Goal: Task Accomplishment & Management: Use online tool/utility

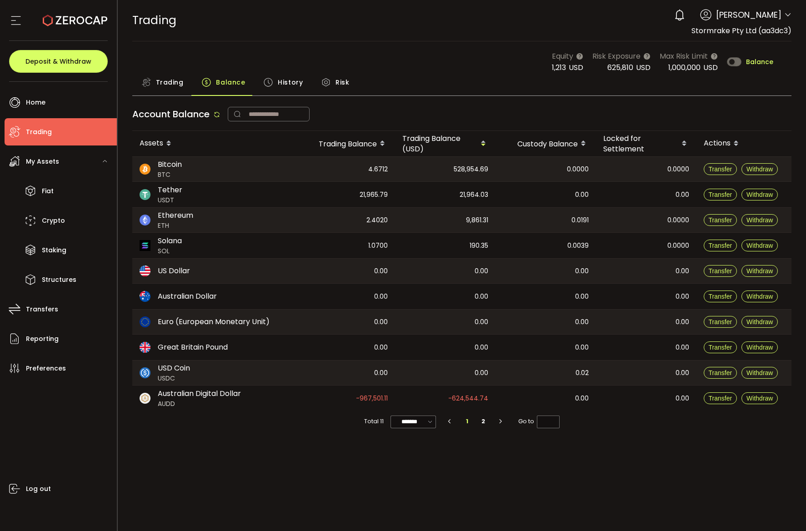
click at [464, 49] on main "Equity 1,213 USD Risk Exposure 625,810 USD Max Risk Limit 1,000,000 USD Balance…" at bounding box center [462, 241] width 689 height 400
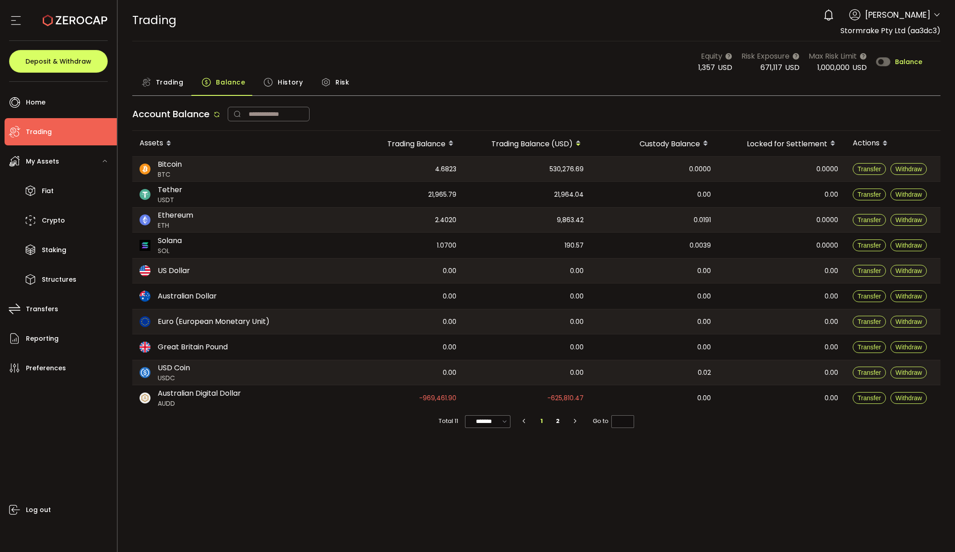
click at [576, 66] on div "Equity 1,357 USD Risk Exposure 671,117 USD Max Risk Limit 1,000,000 USD Balance" at bounding box center [536, 61] width 809 height 23
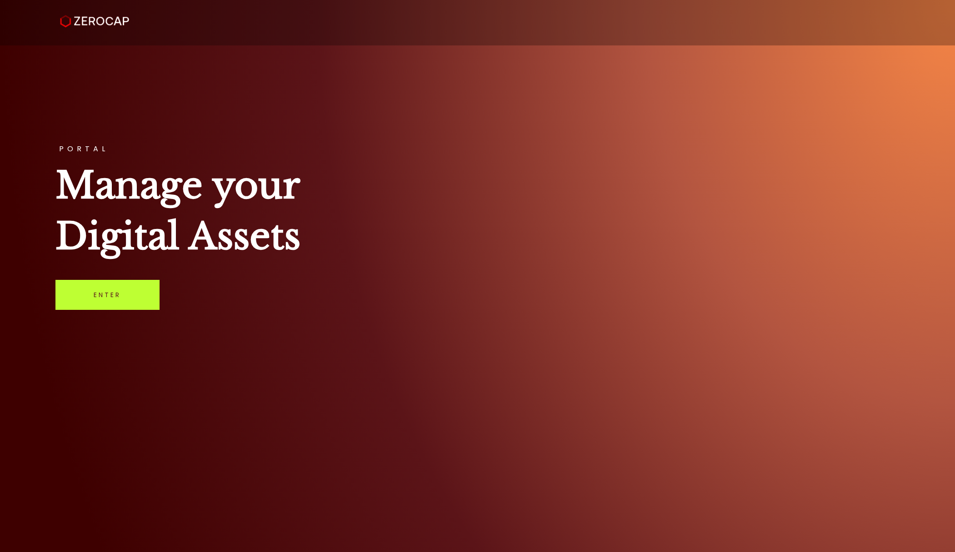
click at [105, 293] on link "Enter" at bounding box center [107, 295] width 104 height 30
